Goal: Navigation & Orientation: Find specific page/section

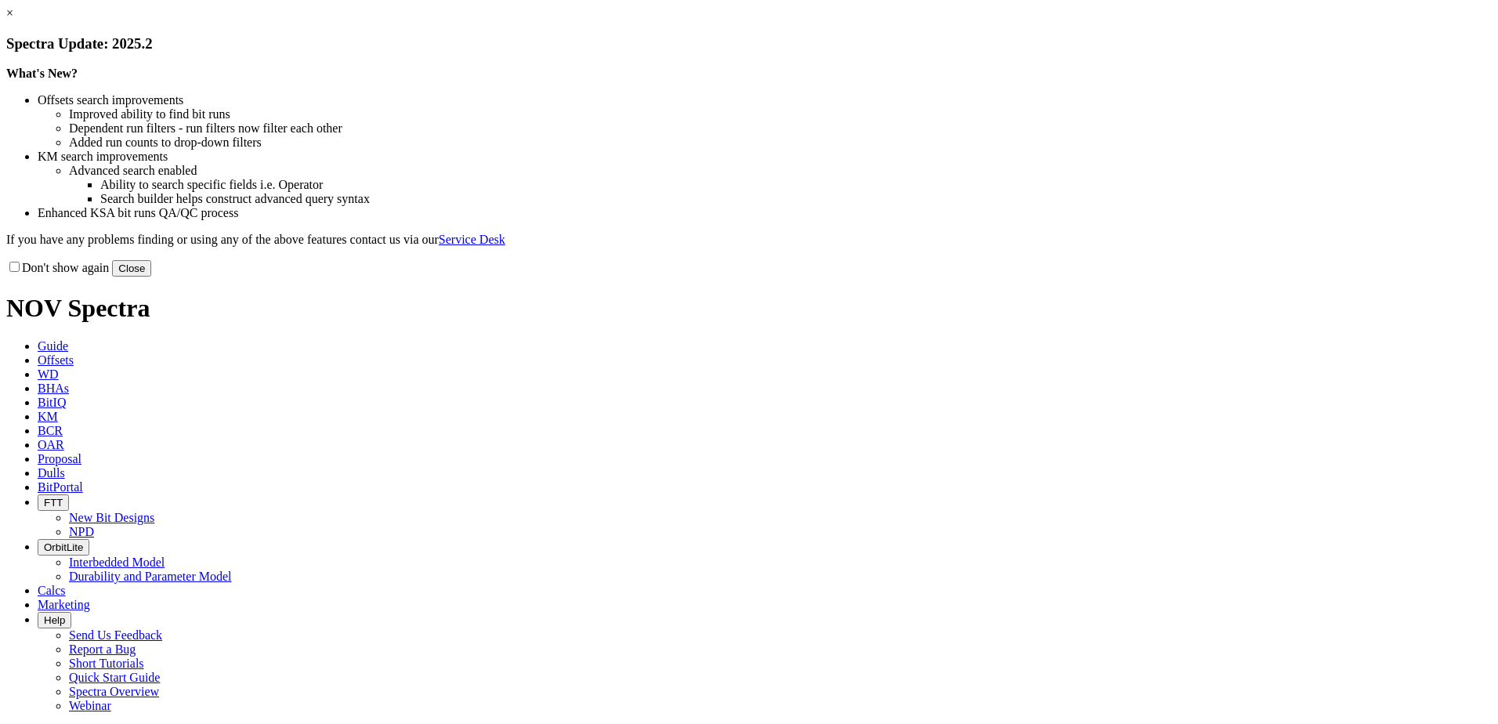
click at [151, 277] on button "Close" at bounding box center [131, 268] width 39 height 16
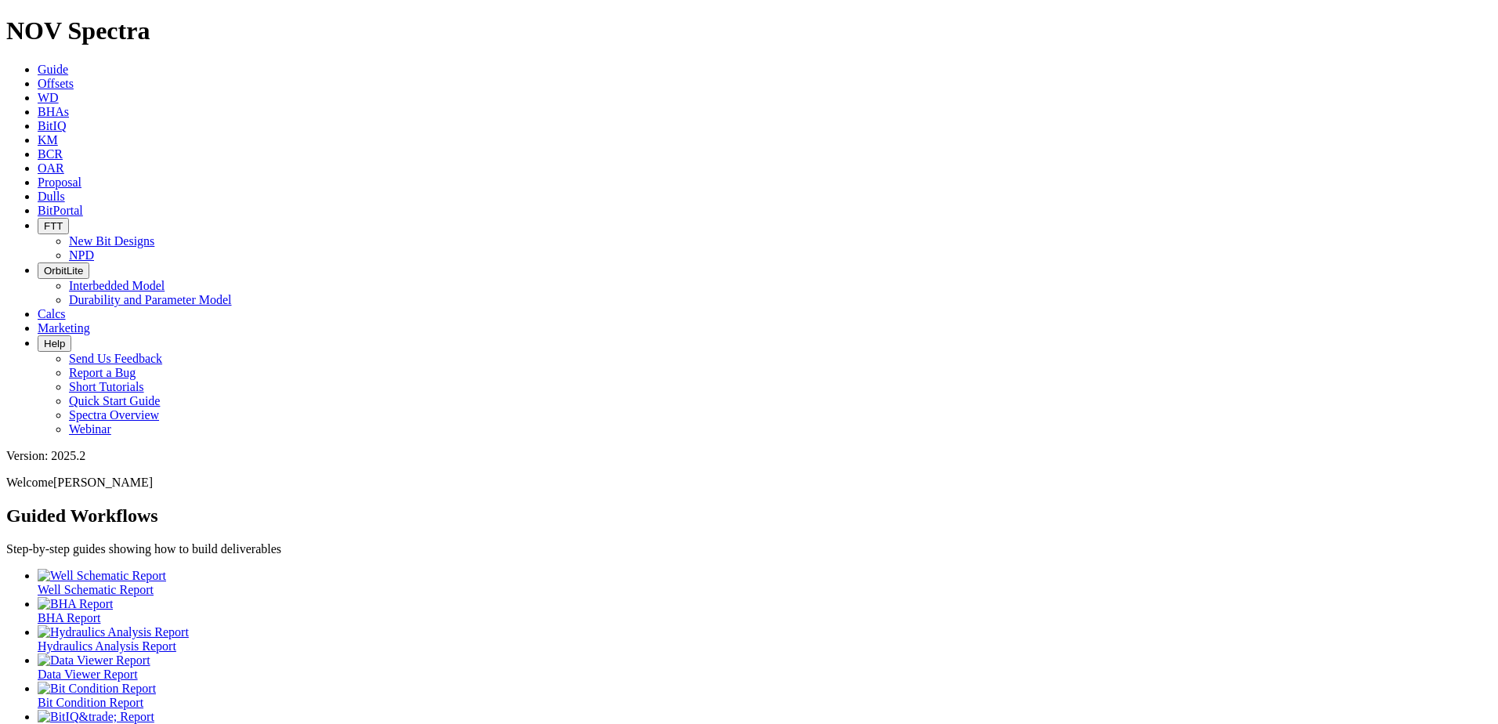
click at [83, 204] on span "BitPortal" at bounding box center [60, 210] width 45 height 13
click at [38, 204] on icon at bounding box center [38, 210] width 0 height 13
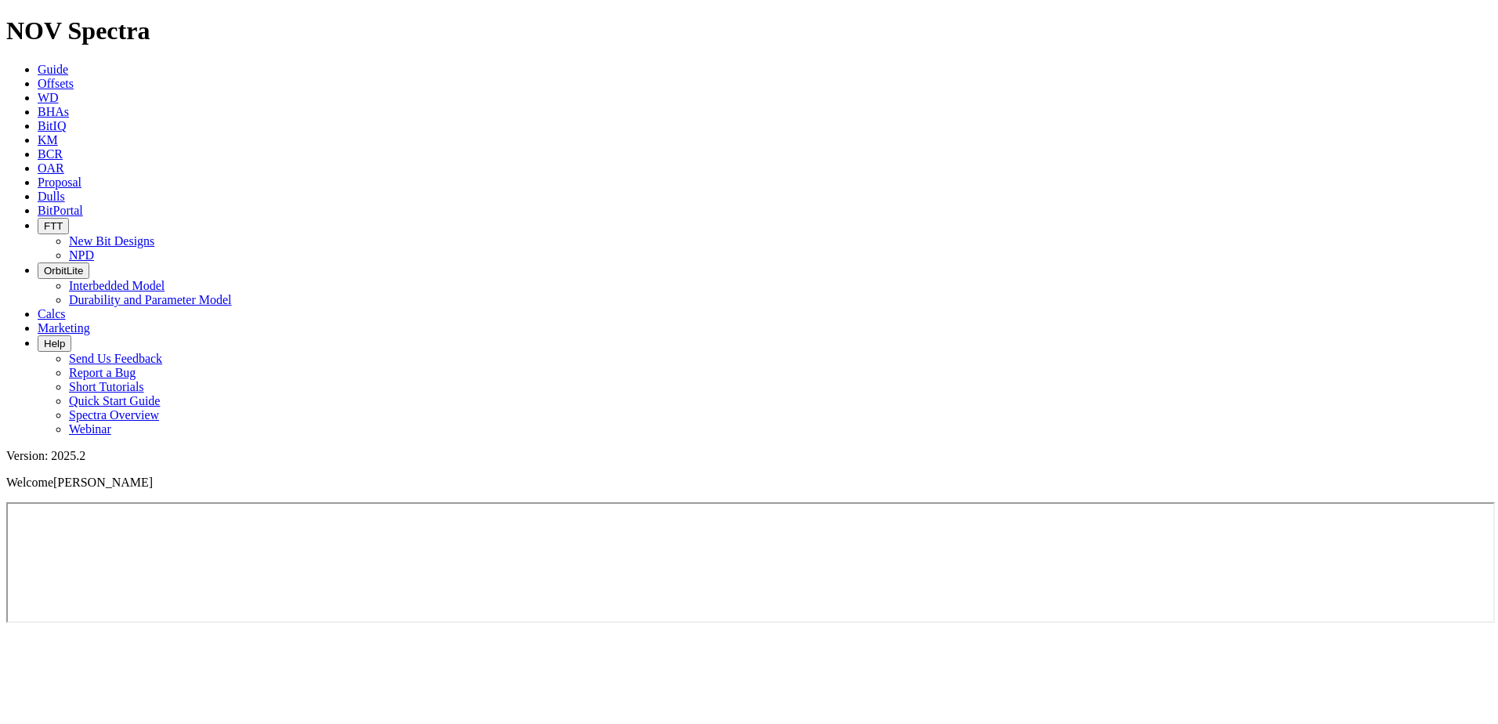
click at [83, 265] on span "OrbitLite" at bounding box center [63, 271] width 39 height 12
click at [89, 263] on button "OrbitLite" at bounding box center [64, 271] width 52 height 16
click at [44, 265] on icon "button" at bounding box center [44, 271] width 0 height 12
click at [63, 220] on span "FTT" at bounding box center [53, 226] width 19 height 12
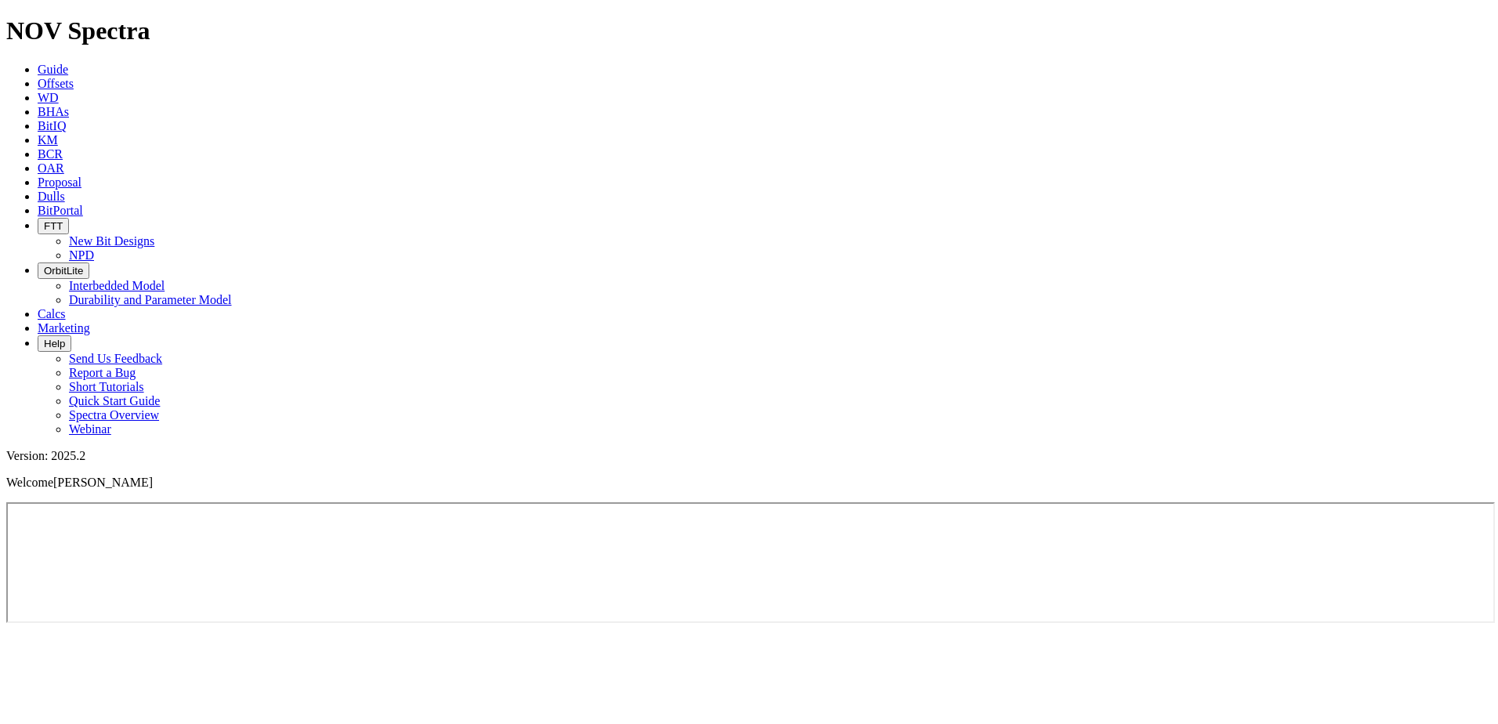
click at [63, 220] on span "FTT" at bounding box center [53, 226] width 19 height 12
click at [44, 220] on icon "button" at bounding box center [44, 226] width 0 height 12
click at [154, 234] on link "New Bit Designs" at bounding box center [111, 240] width 85 height 13
click at [83, 265] on span "OrbitLite" at bounding box center [63, 271] width 39 height 12
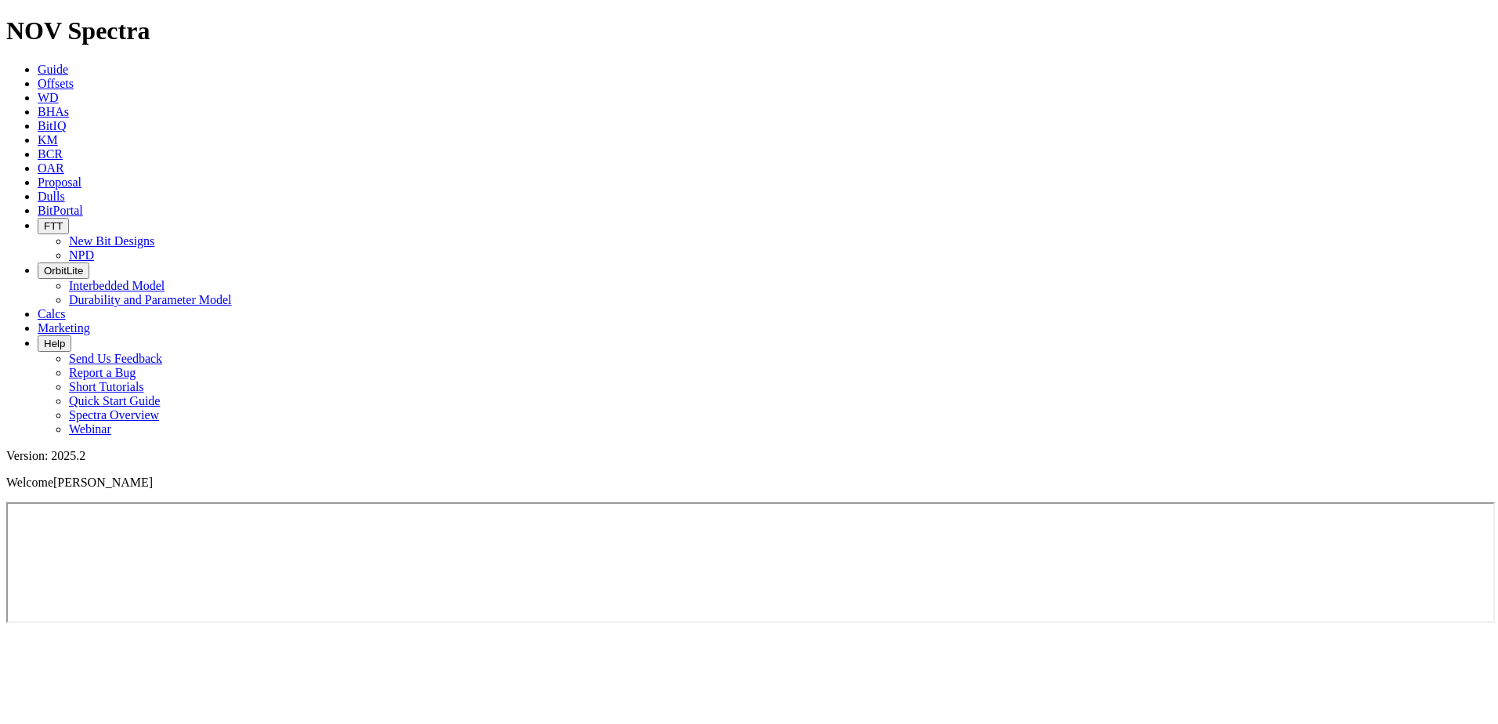
click at [63, 220] on span "FTT" at bounding box center [53, 226] width 19 height 12
click at [94, 248] on link "NPD" at bounding box center [81, 254] width 25 height 13
click at [66, 307] on span "Calcs" at bounding box center [52, 313] width 28 height 13
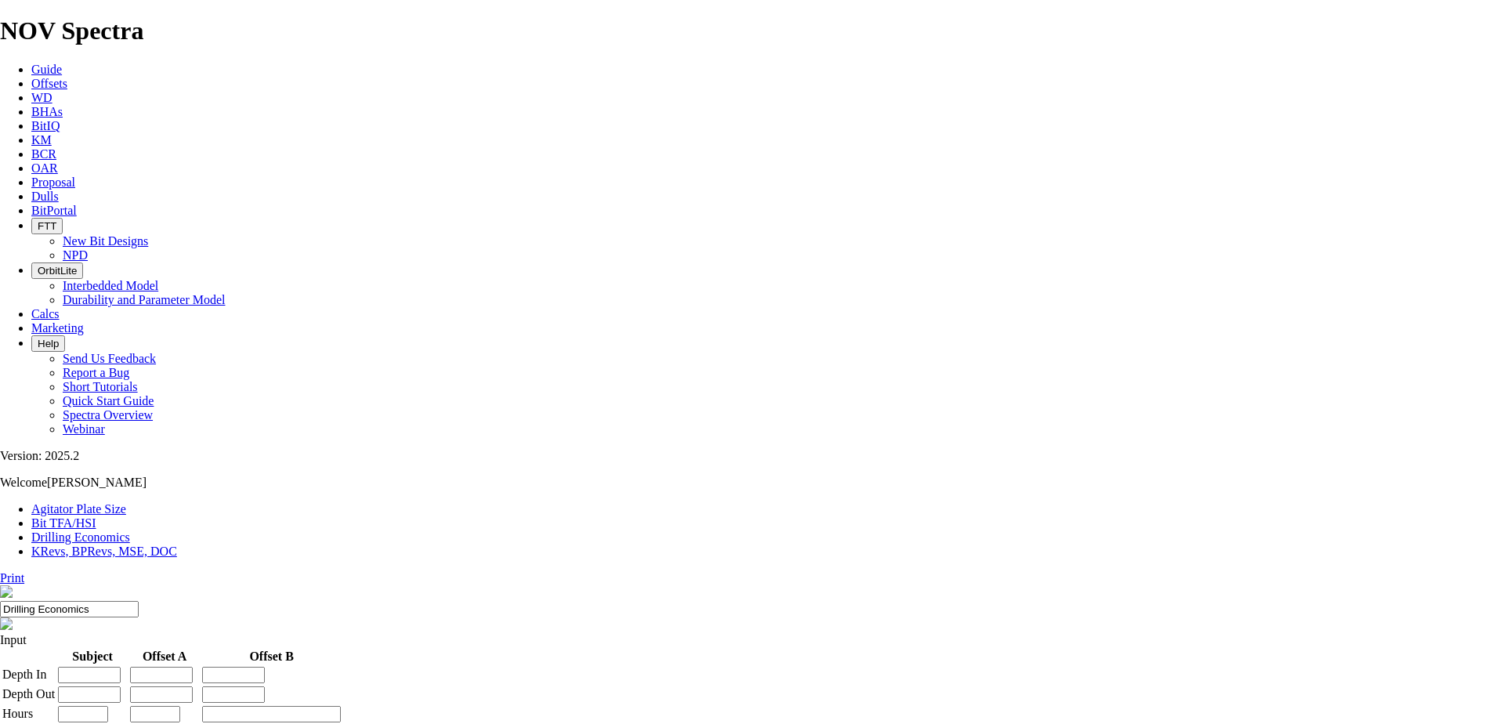
click at [77, 265] on span "OrbitLite" at bounding box center [57, 271] width 39 height 12
click at [158, 279] on link "Interbedded Model" at bounding box center [111, 285] width 96 height 13
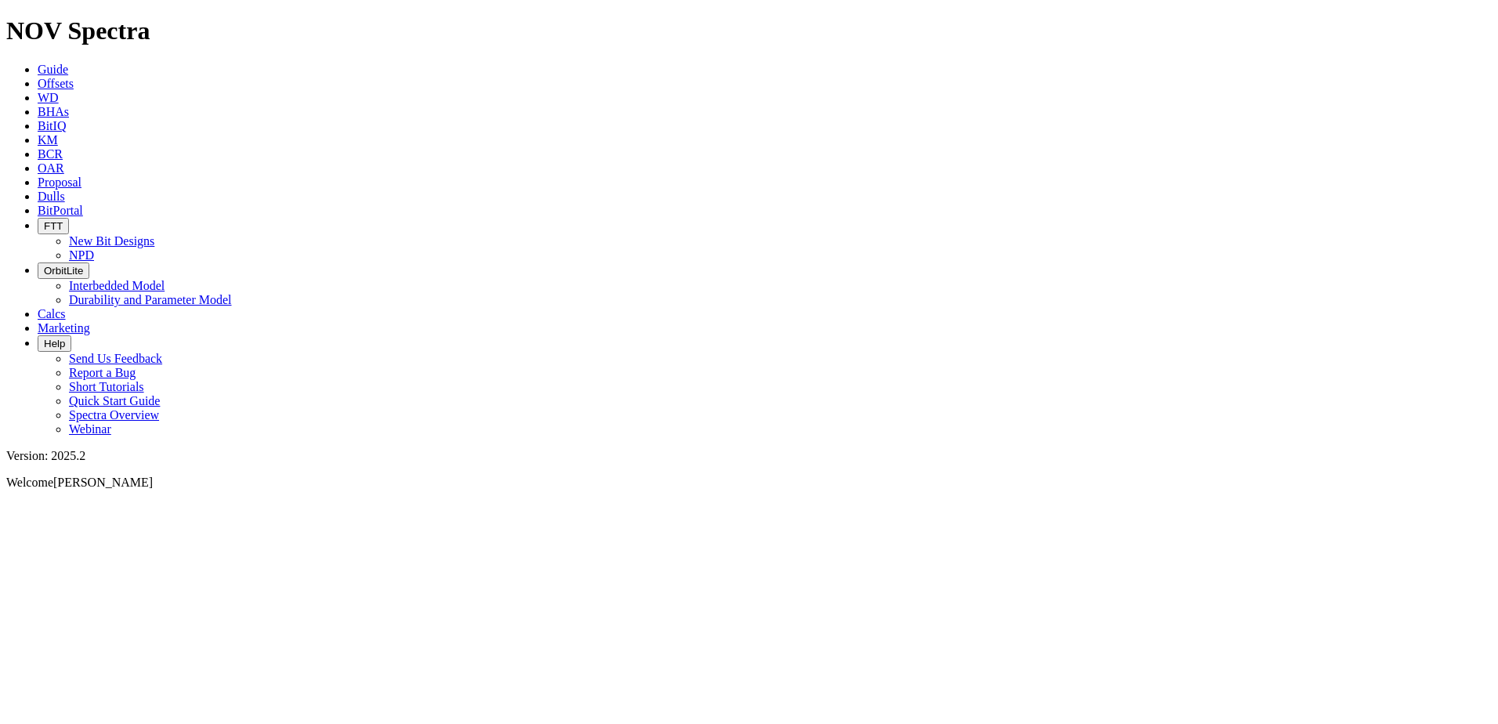
click at [83, 265] on span "OrbitLite" at bounding box center [63, 271] width 39 height 12
click at [232, 293] on link "Durability and Parameter Model" at bounding box center [150, 299] width 163 height 13
click at [90, 321] on span "Marketing" at bounding box center [64, 327] width 53 height 13
click at [83, 204] on span "BitPortal" at bounding box center [60, 210] width 45 height 13
click at [0, 0] on div at bounding box center [0, 0] width 0 height 0
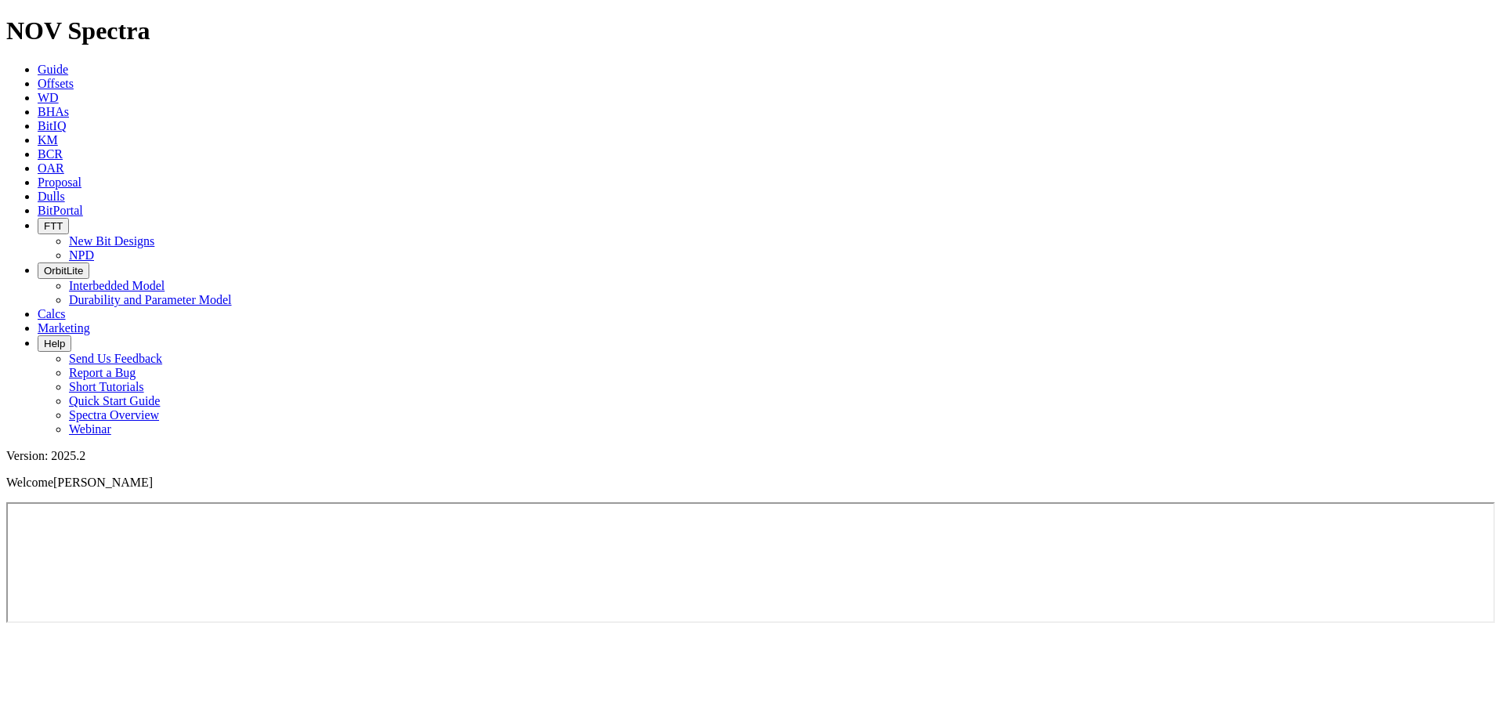
click at [58, 133] on span "KM" at bounding box center [48, 139] width 20 height 13
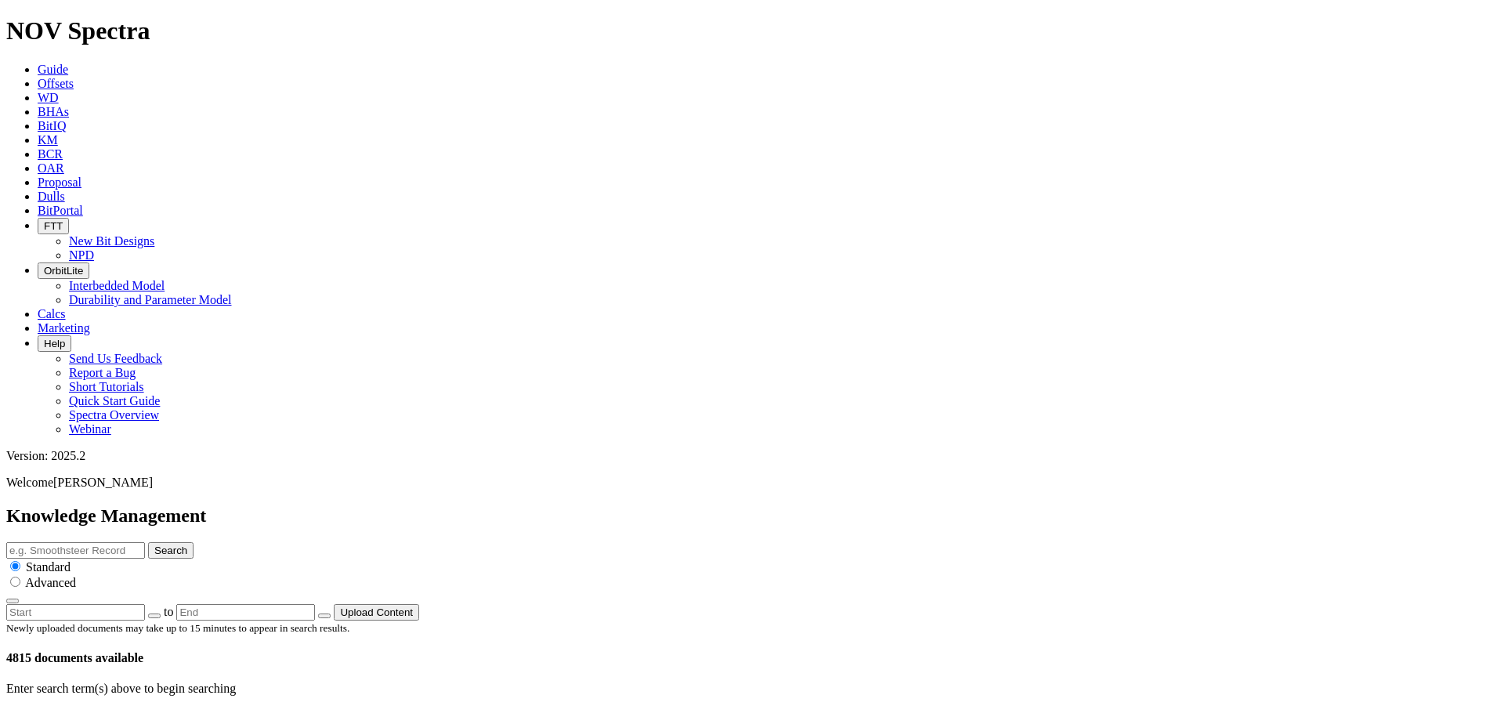
click at [83, 204] on span "BitPortal" at bounding box center [60, 210] width 45 height 13
